Goal: Task Accomplishment & Management: Use online tool/utility

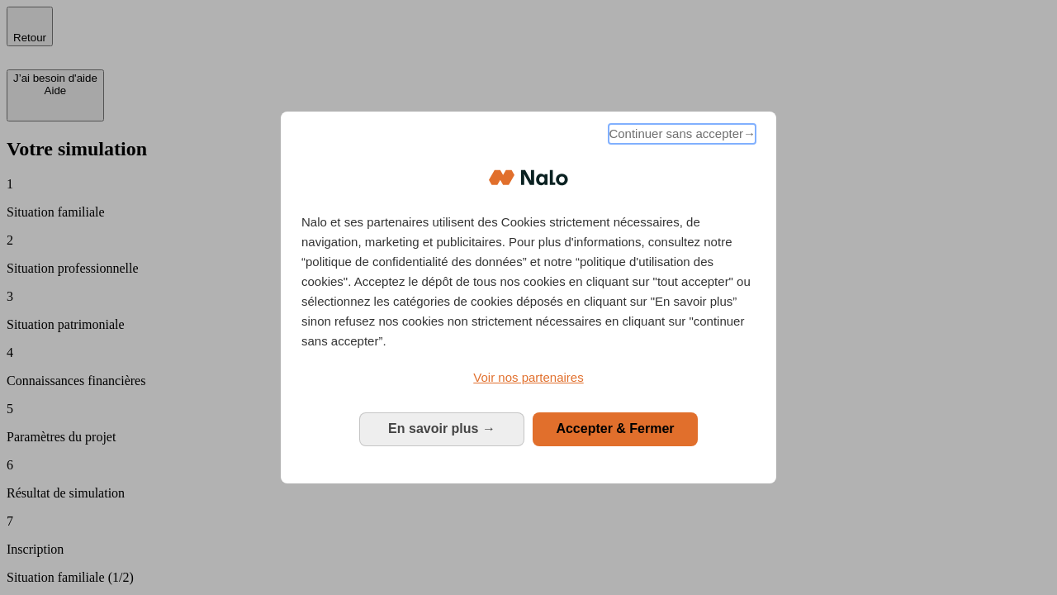
click at [681, 136] on span "Continuer sans accepter →" at bounding box center [682, 134] width 147 height 20
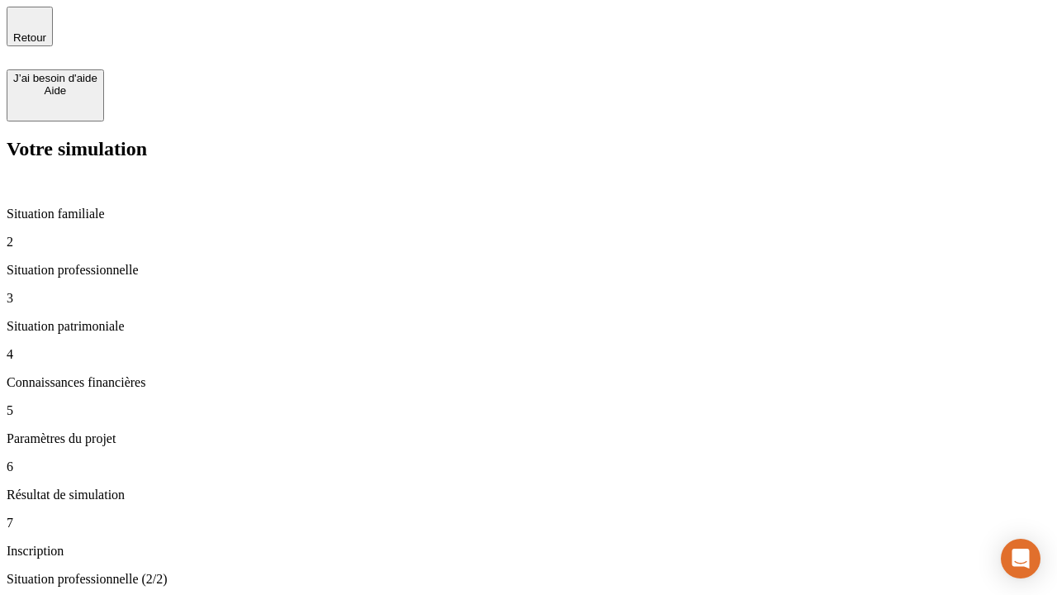
type input "30 000"
type input "40 000"
